Goal: Transaction & Acquisition: Obtain resource

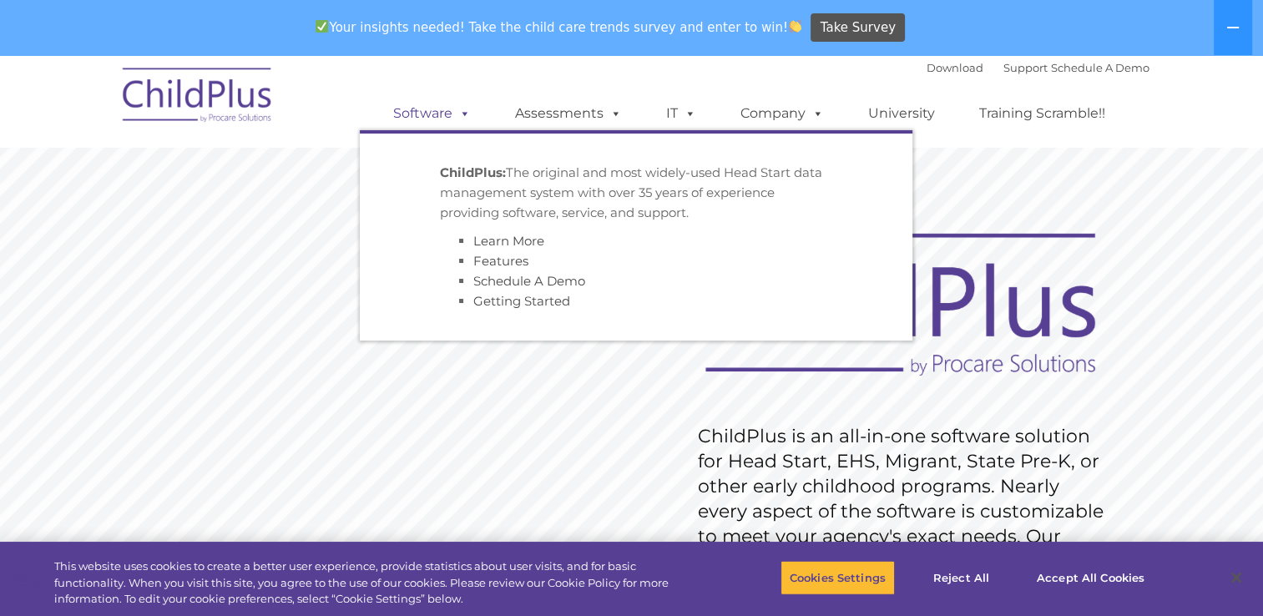
click at [438, 114] on link "Software" at bounding box center [431, 113] width 111 height 33
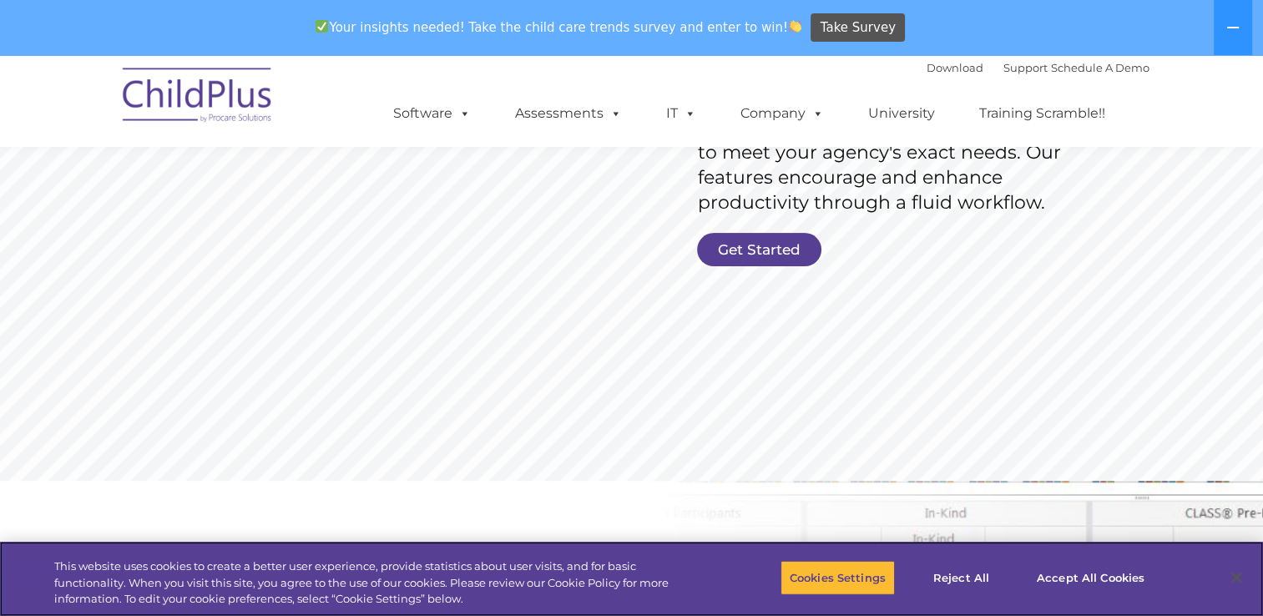
scroll to position [383, 0]
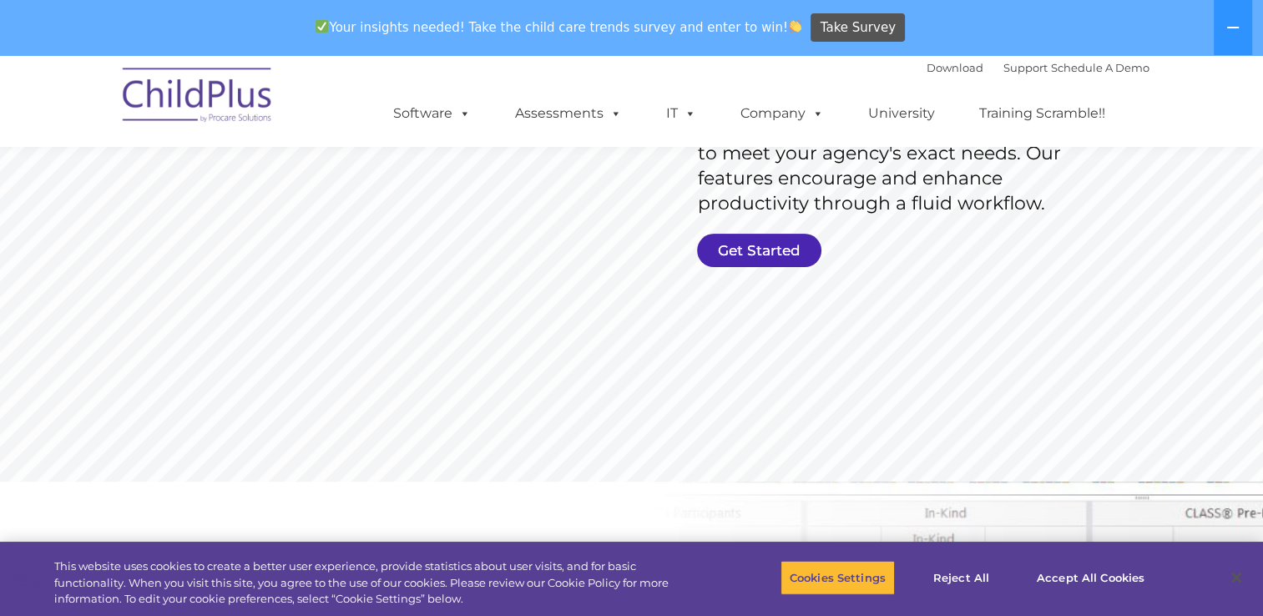
click at [749, 253] on link "Get Started" at bounding box center [759, 250] width 124 height 33
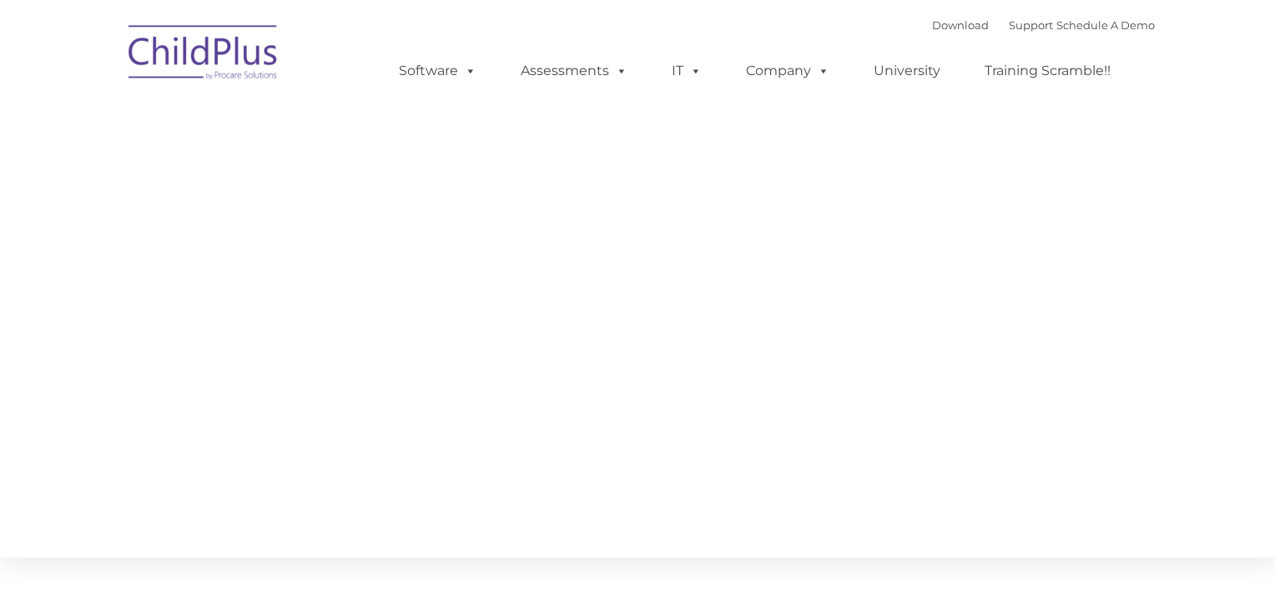
type input ""
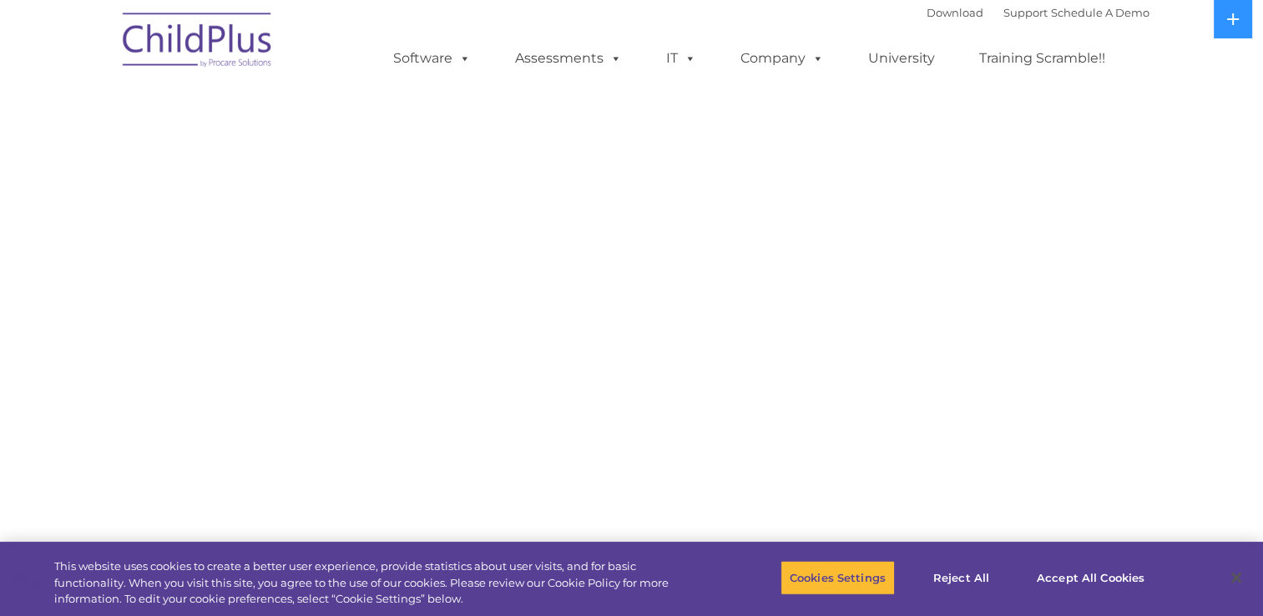
select select "MEDIUM"
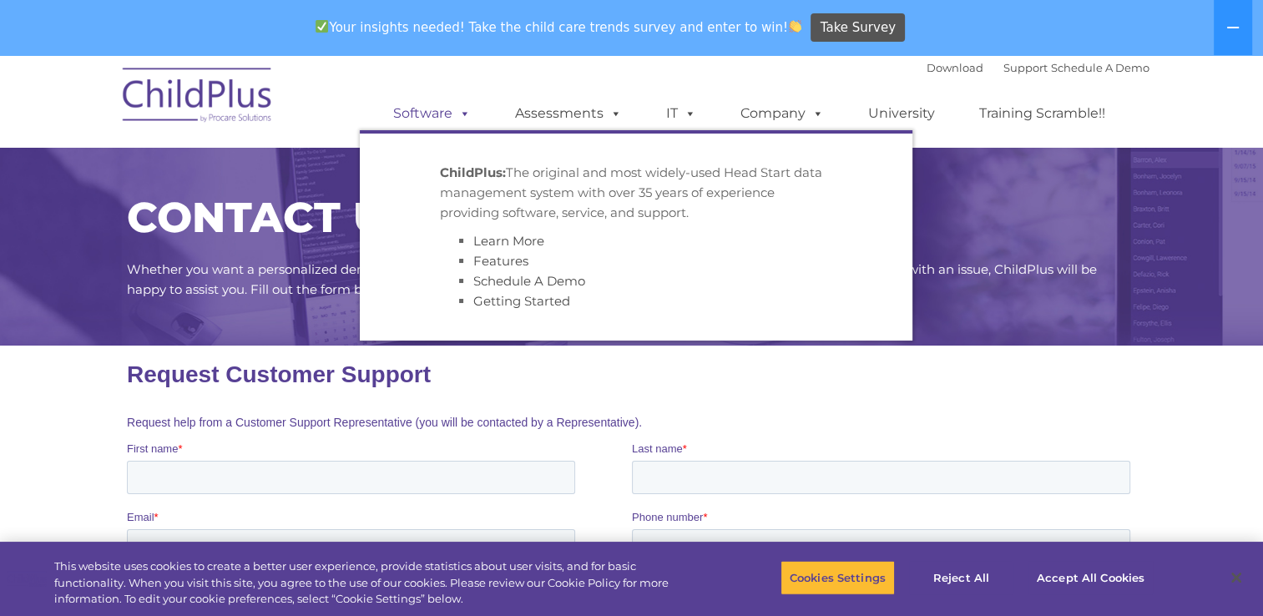
click at [415, 101] on link "Software" at bounding box center [431, 113] width 111 height 33
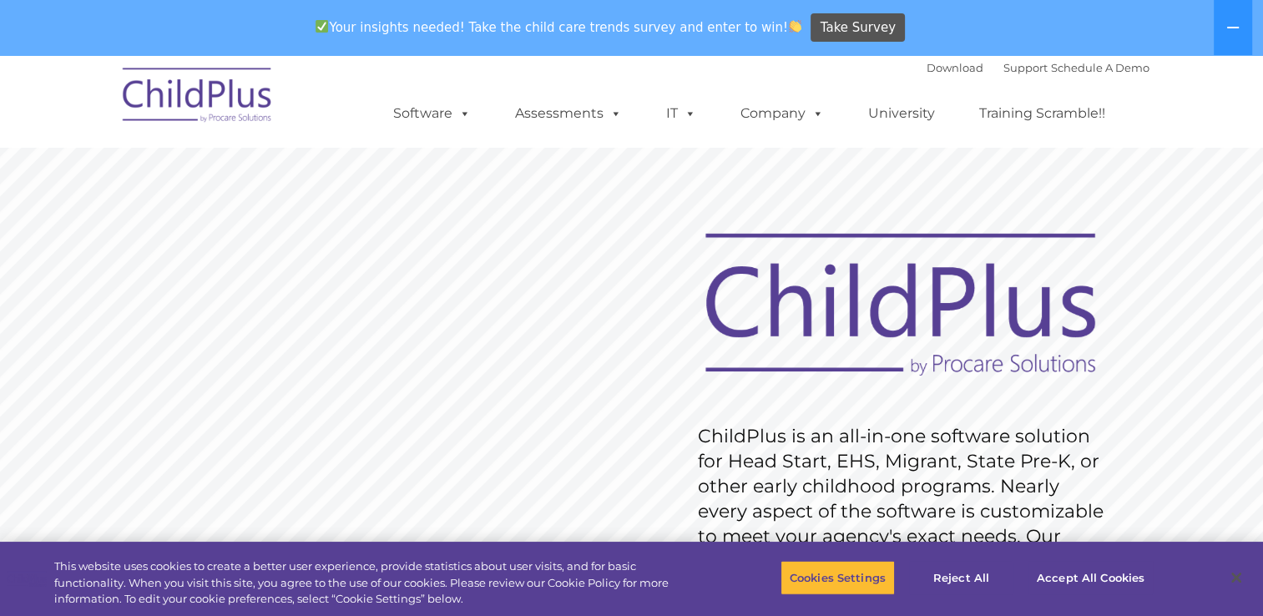
click at [590, 244] on rs-slide "Request Pricing ChildPlus is an all-in-one software solution for Head Start, EH…" at bounding box center [631, 489] width 1263 height 751
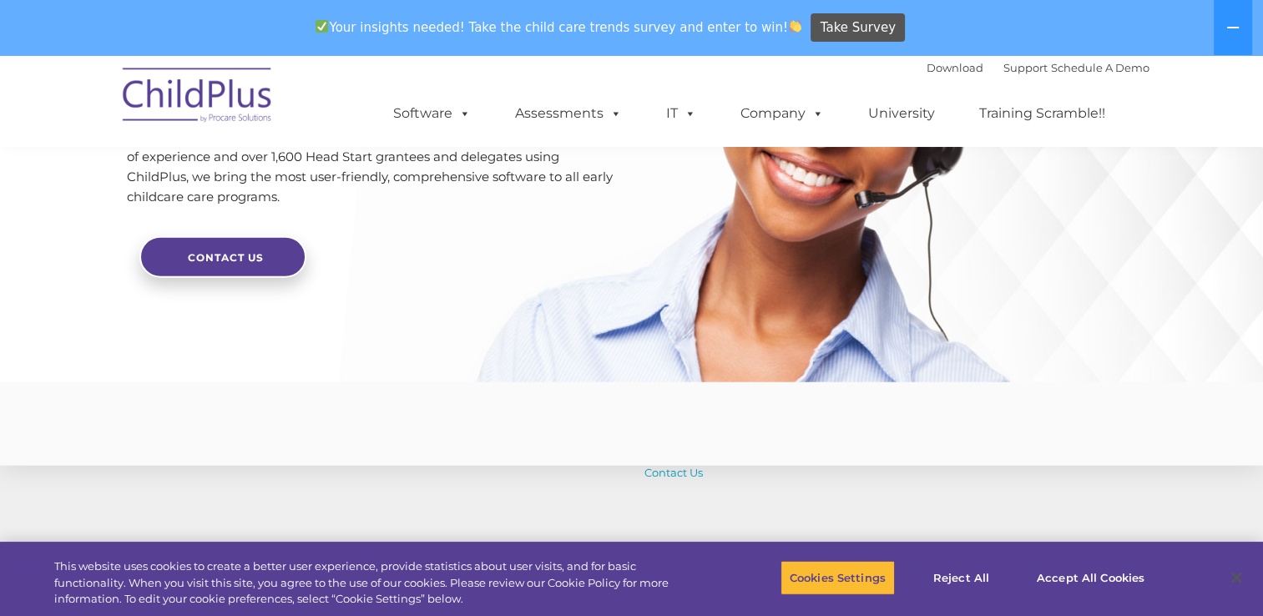
scroll to position [3909, 0]
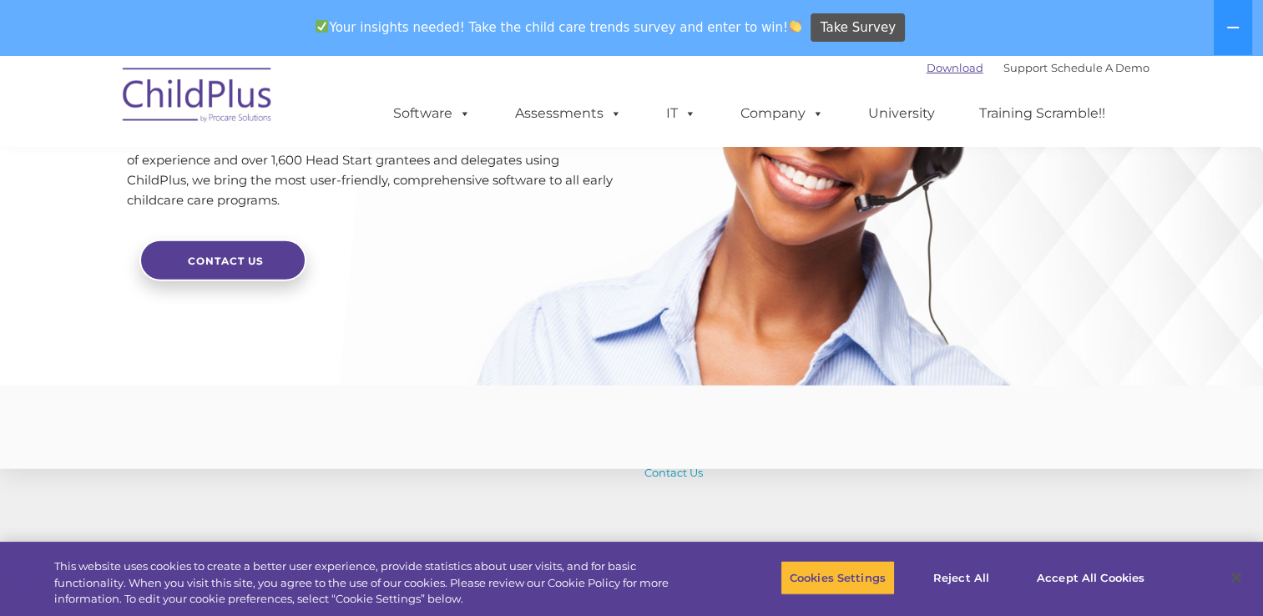
click at [938, 63] on link "Download" at bounding box center [954, 67] width 57 height 13
